Goal: Information Seeking & Learning: Understand process/instructions

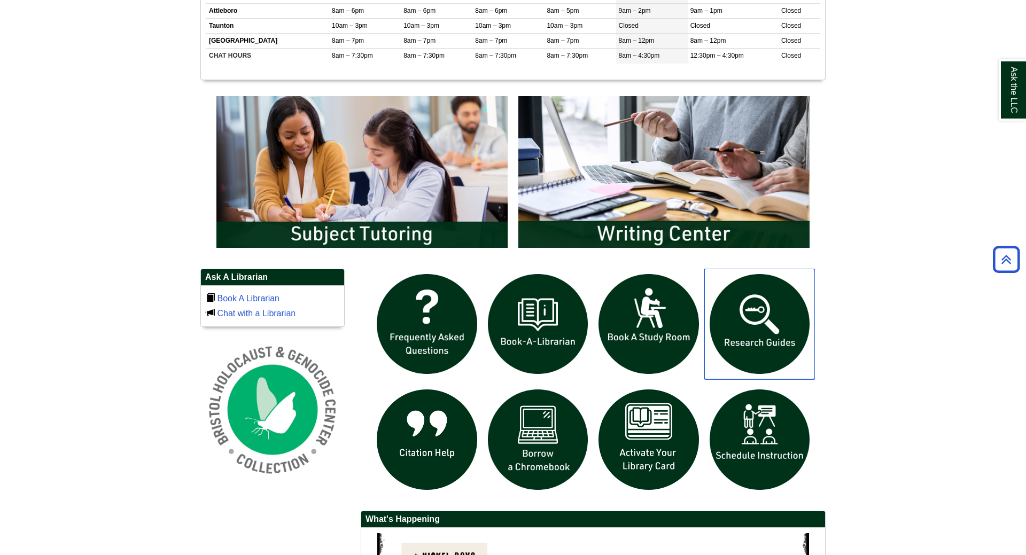
click at [797, 326] on img "slideshow" at bounding box center [759, 324] width 111 height 111
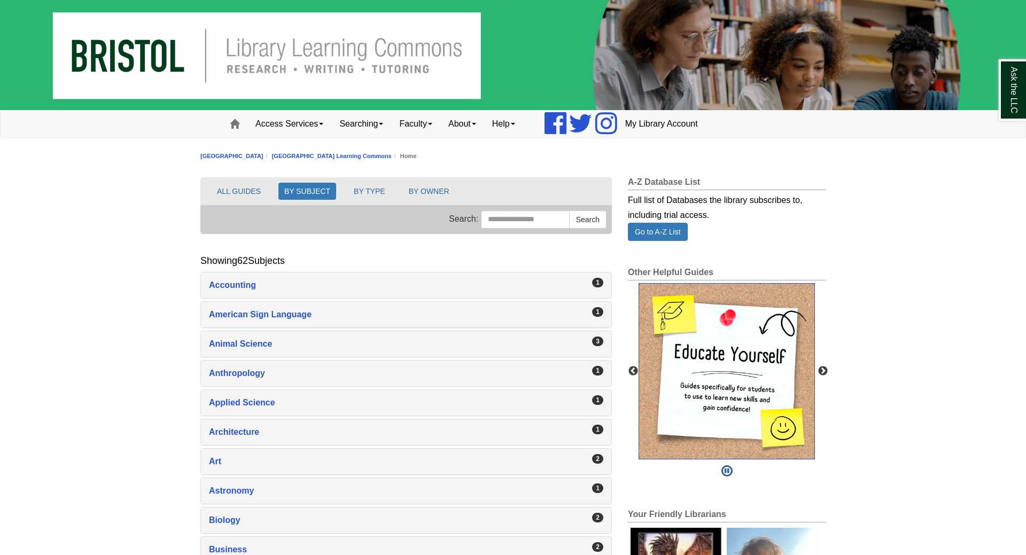
click at [745, 362] on img "slideshow" at bounding box center [726, 371] width 176 height 176
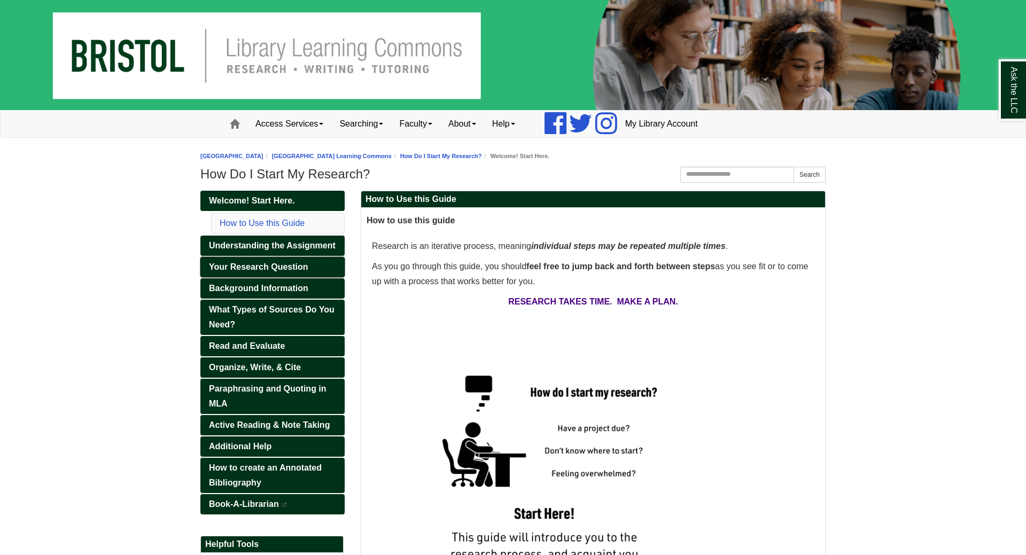
click at [237, 266] on span "Your Research Question" at bounding box center [258, 266] width 99 height 9
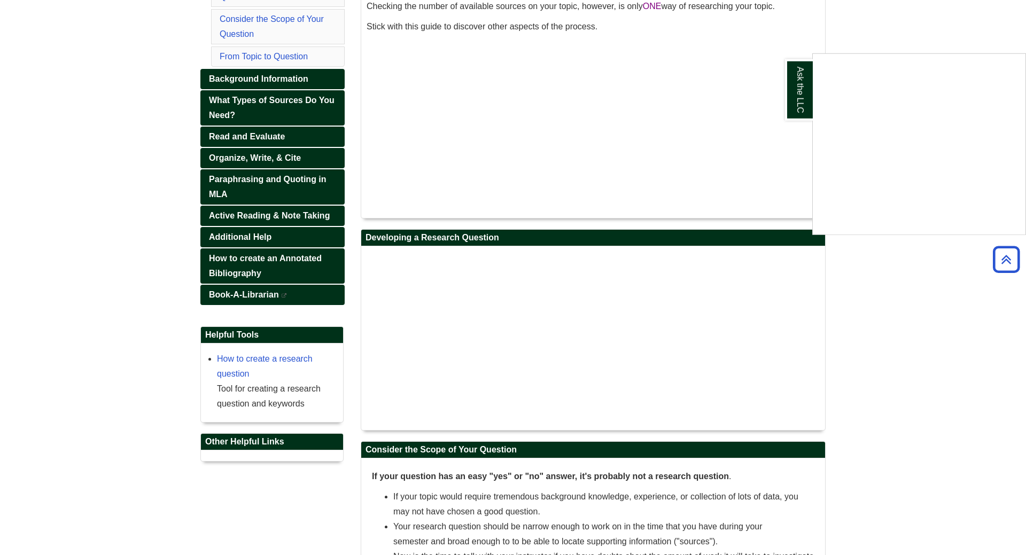
scroll to position [381, 0]
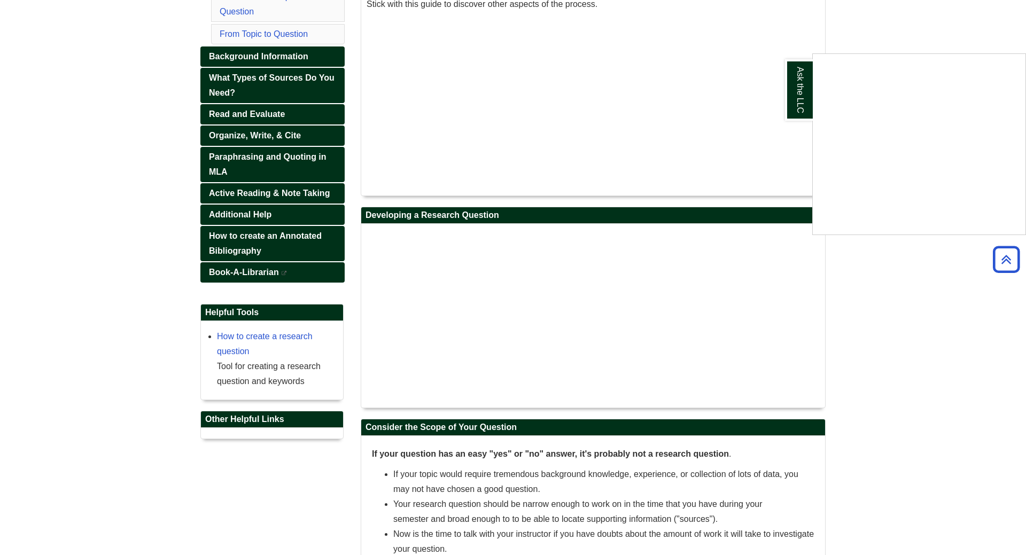
click at [431, 295] on div "Ask the LLC" at bounding box center [513, 277] width 1026 height 555
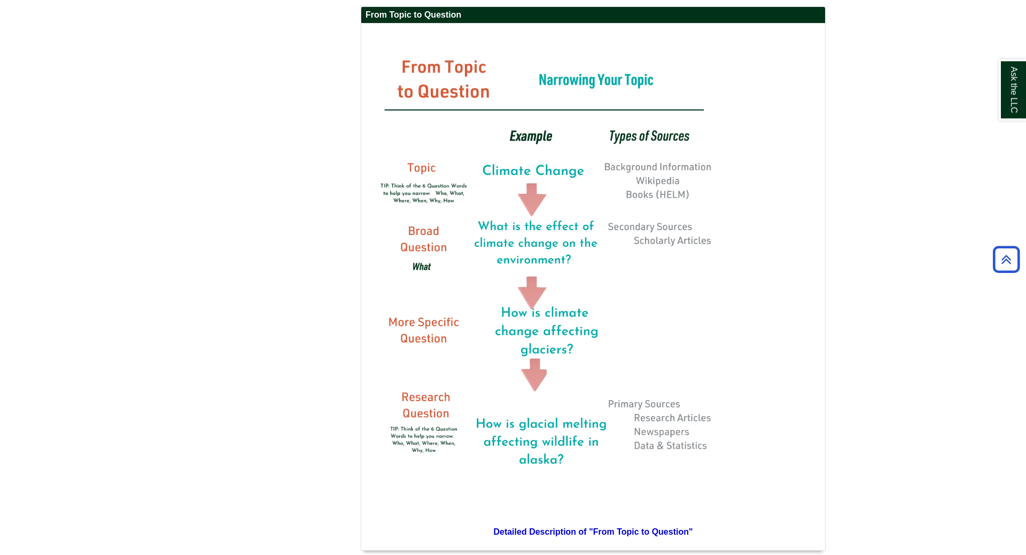
scroll to position [981, 0]
